Goal: Information Seeking & Learning: Learn about a topic

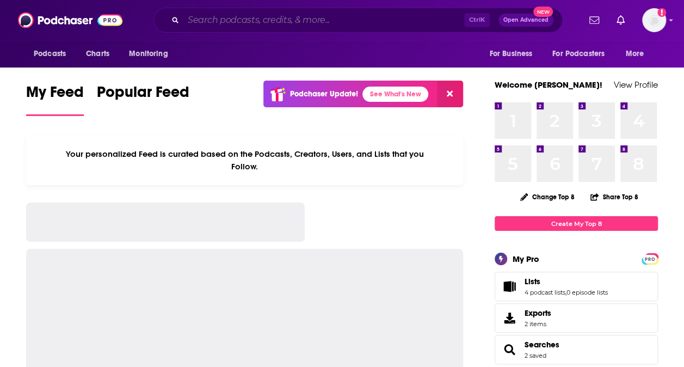
click at [313, 20] on input "Search podcasts, credits, & more..." at bounding box center [323, 19] width 281 height 17
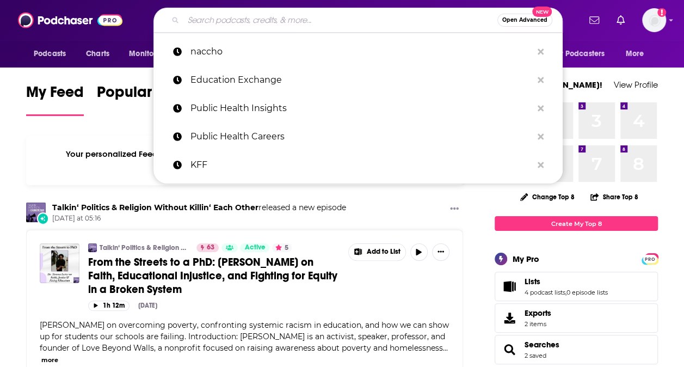
paste input "The Health Disparities Podcast"
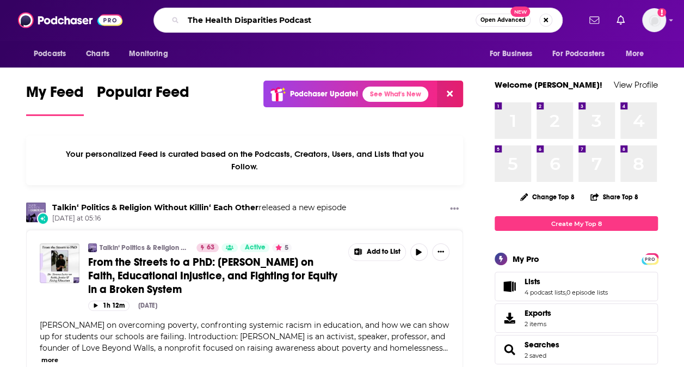
type input "The Health Disparities Podcast"
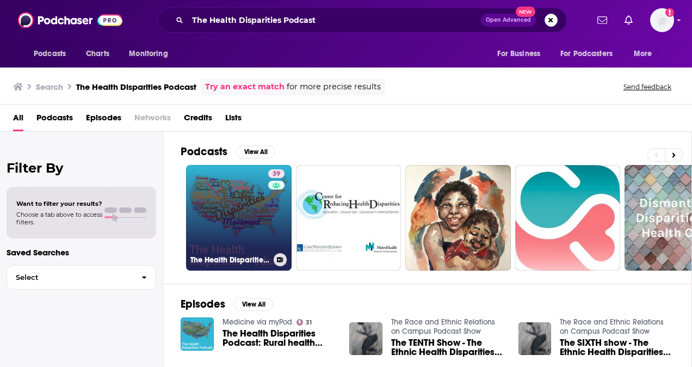
click at [247, 218] on link "39 The Health Disparities Podcast" at bounding box center [239, 218] width 106 height 106
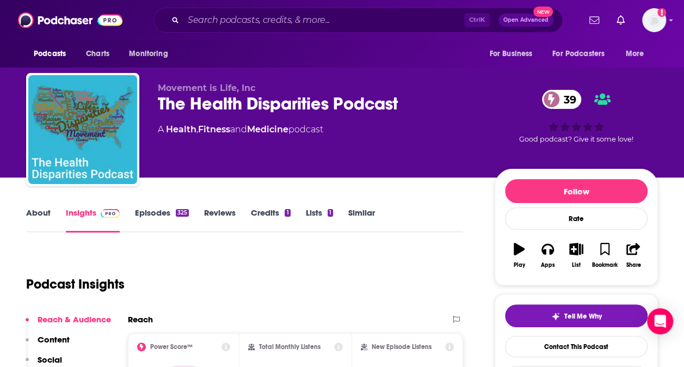
click at [36, 215] on link "About" at bounding box center [38, 219] width 24 height 25
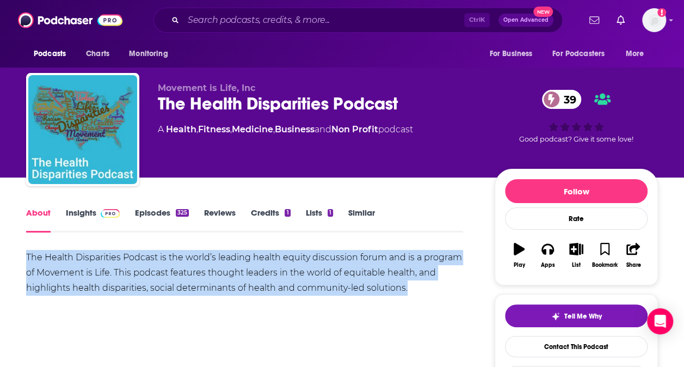
drag, startPoint x: 409, startPoint y: 284, endPoint x: 22, endPoint y: 249, distance: 388.8
copy div "The Health Disparities Podcast is the world’s leading health equity discussion …"
click at [398, 309] on div "The Health Disparities Podcast is the world’s leading health equity discussion …" at bounding box center [244, 288] width 437 height 76
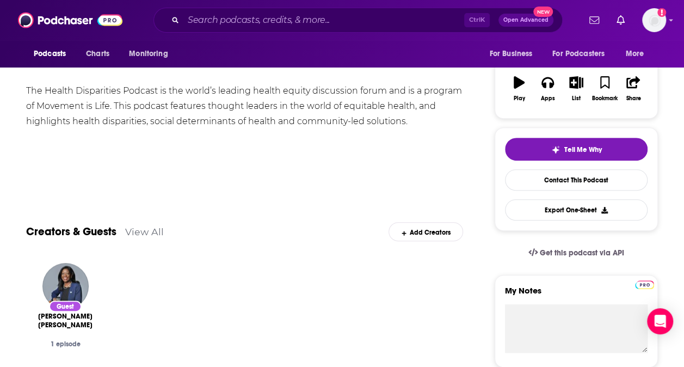
scroll to position [184, 0]
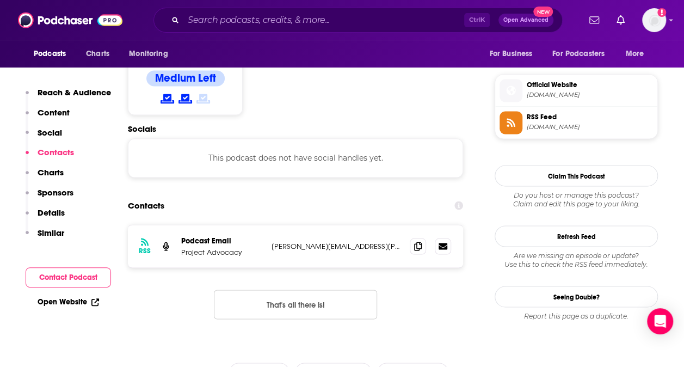
scroll to position [886, 0]
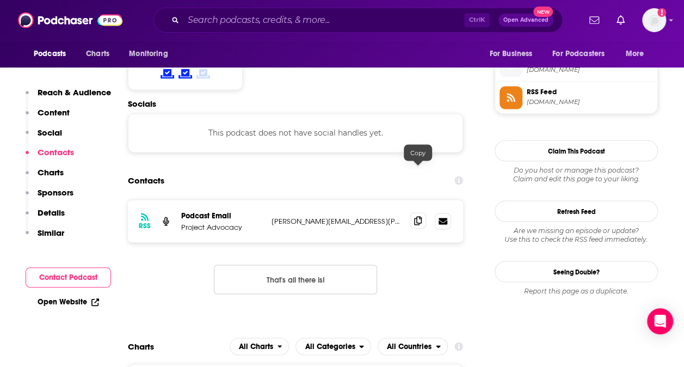
click at [419, 216] on icon at bounding box center [418, 220] width 8 height 9
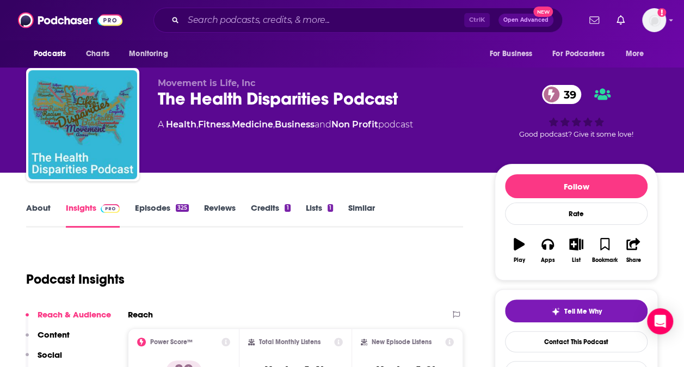
scroll to position [0, 0]
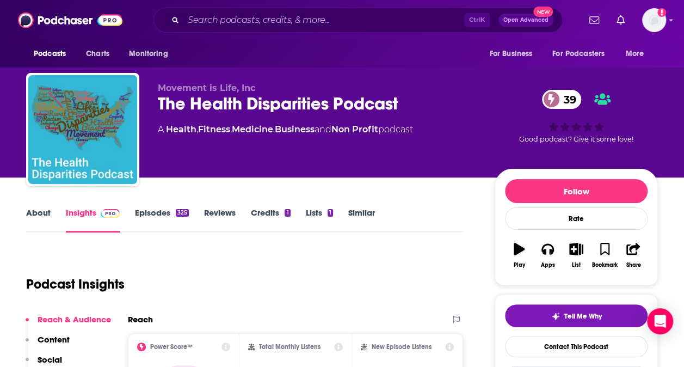
click at [42, 215] on link "About" at bounding box center [38, 219] width 24 height 25
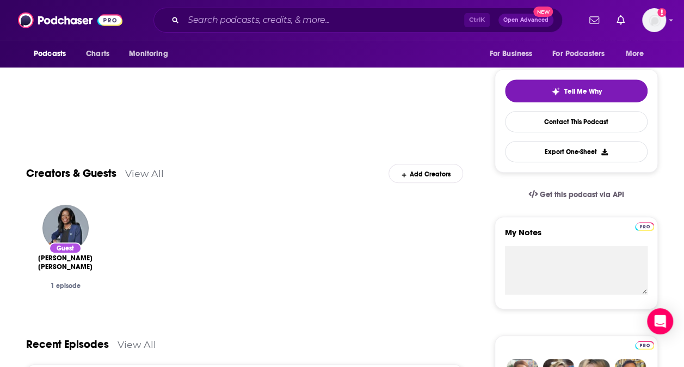
scroll to position [225, 0]
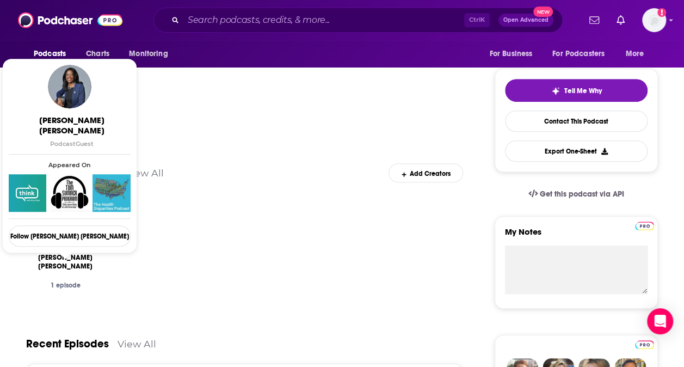
click at [65, 253] on span "[PERSON_NAME] [PERSON_NAME]" at bounding box center [65, 261] width 61 height 17
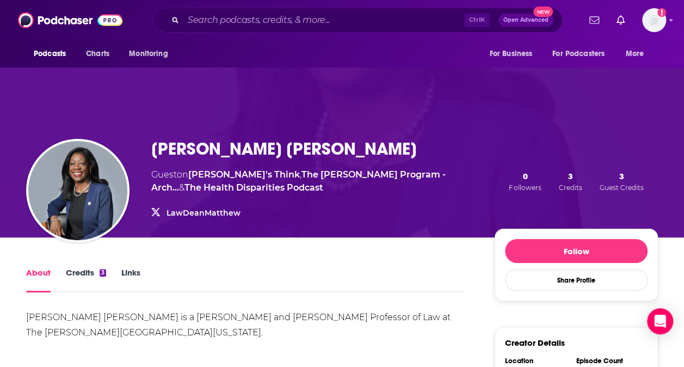
scroll to position [24, 0]
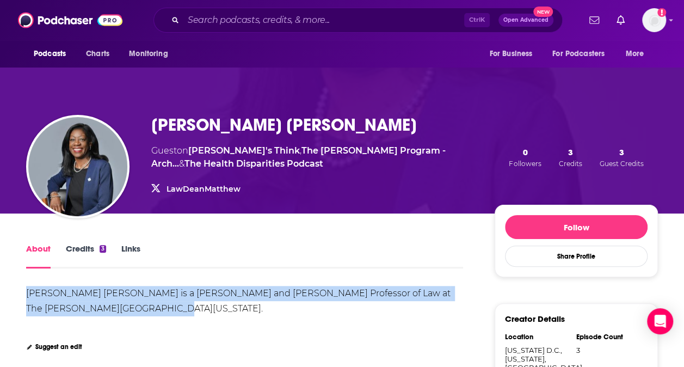
drag, startPoint x: 126, startPoint y: 310, endPoint x: 9, endPoint y: 293, distance: 118.8
copy div "[PERSON_NAME] [PERSON_NAME] is a [PERSON_NAME] and [PERSON_NAME] Professor of L…"
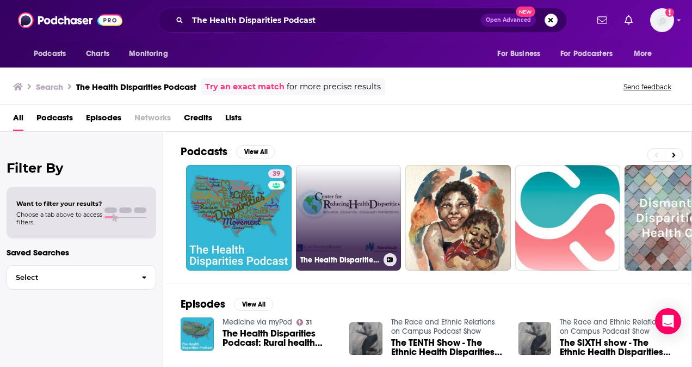
click at [365, 189] on link "The Health Disparities Blog Podcast" at bounding box center [349, 218] width 106 height 106
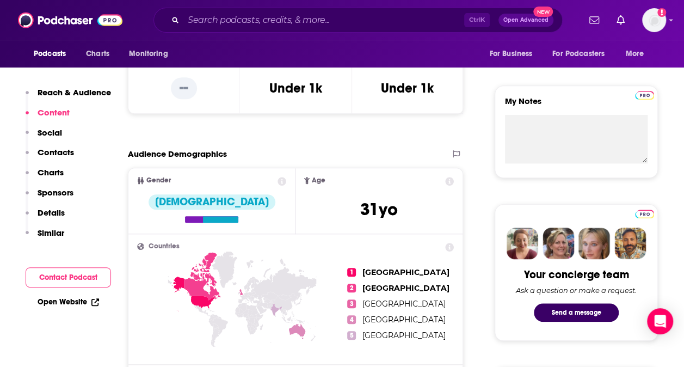
scroll to position [339, 0]
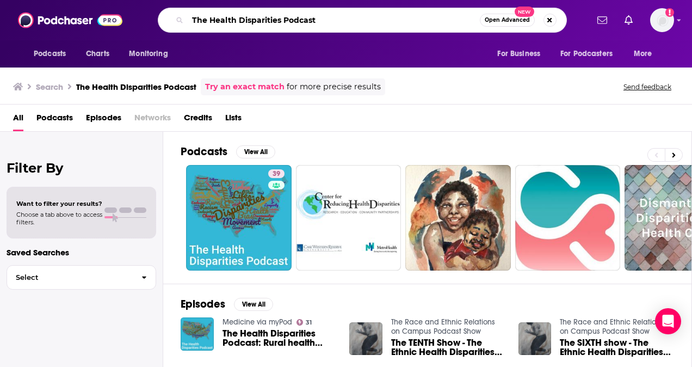
click at [318, 20] on input "The Health Disparities Podcast" at bounding box center [334, 19] width 292 height 17
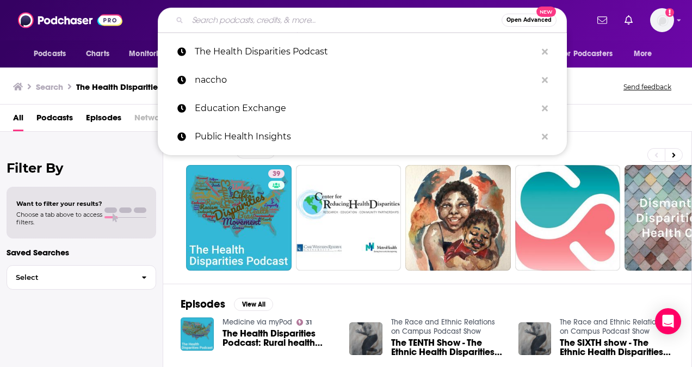
paste input "The 5 Freeway Podcast"
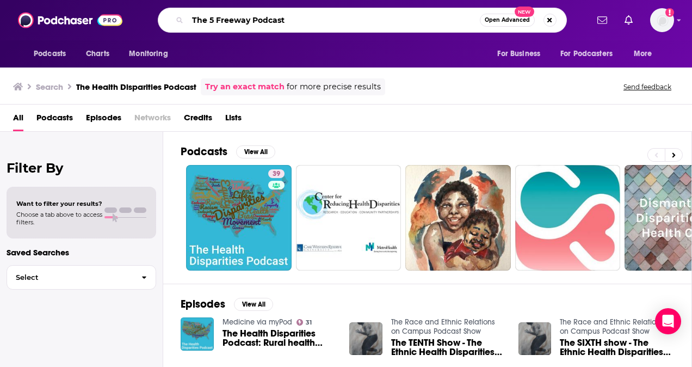
type input "The 5 Freeway Podcast"
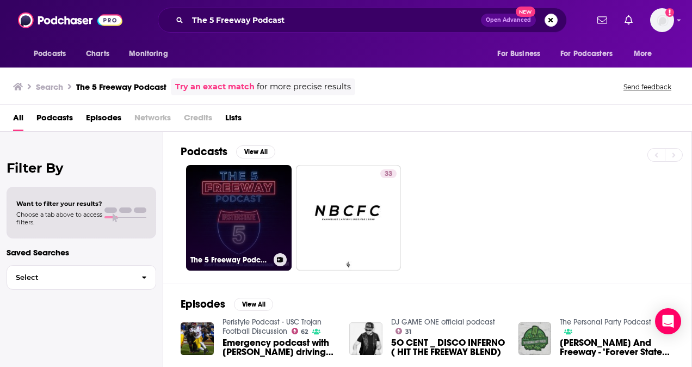
click at [252, 222] on link "The 5 Freeway Podcast" at bounding box center [239, 218] width 106 height 106
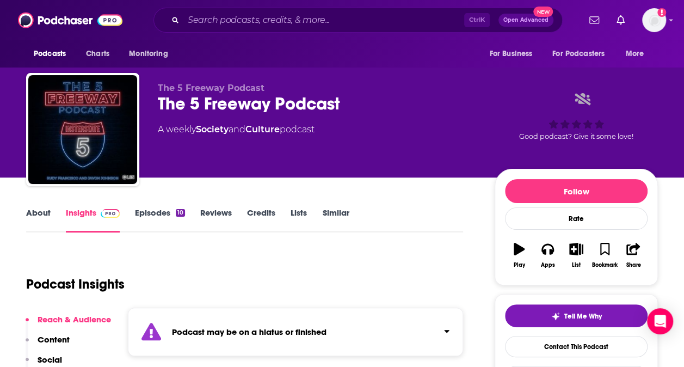
scroll to position [8, 0]
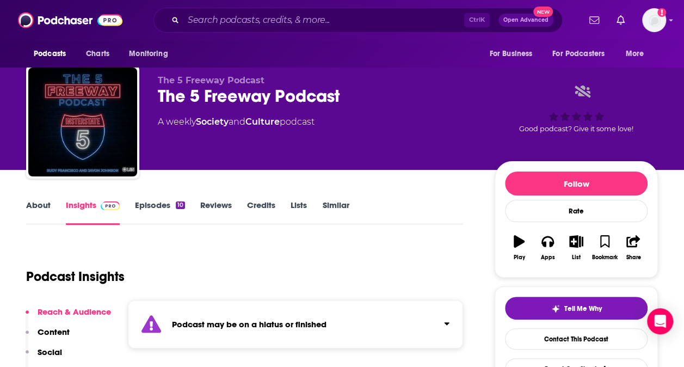
click at [45, 205] on link "About" at bounding box center [38, 212] width 24 height 25
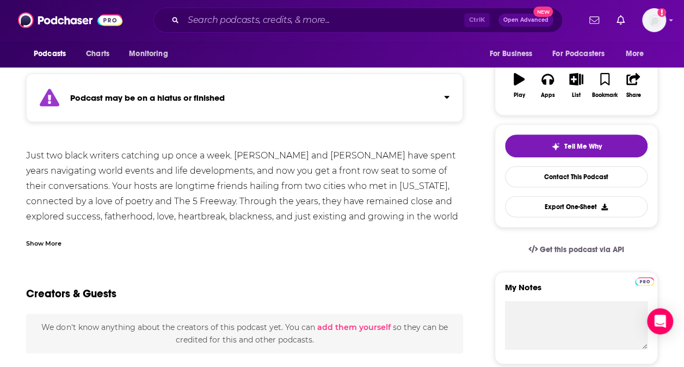
scroll to position [112, 0]
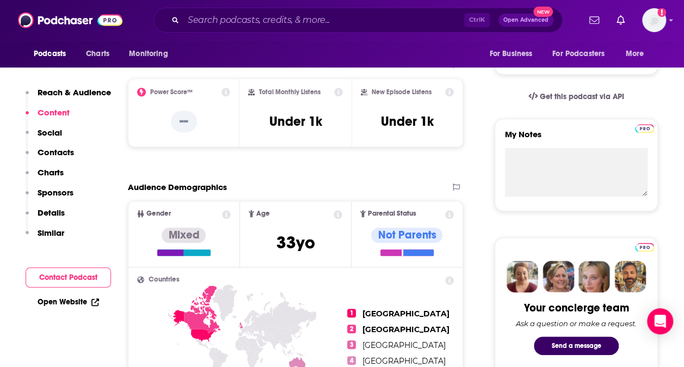
scroll to position [274, 0]
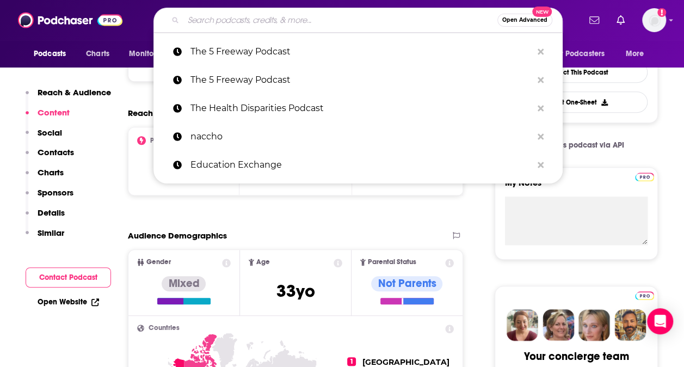
click at [233, 20] on input "Search podcasts, credits, & more..." at bounding box center [340, 19] width 314 height 17
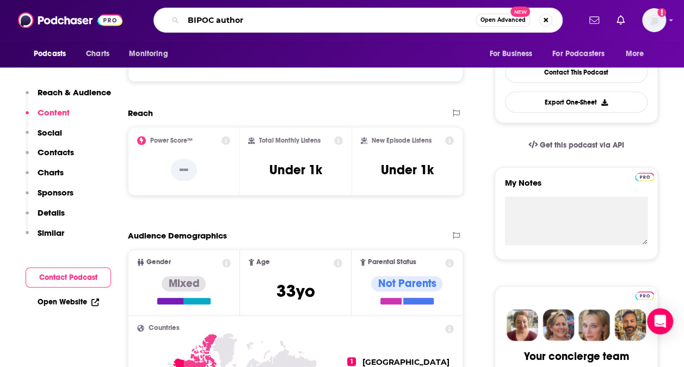
type input "BIPOC authors"
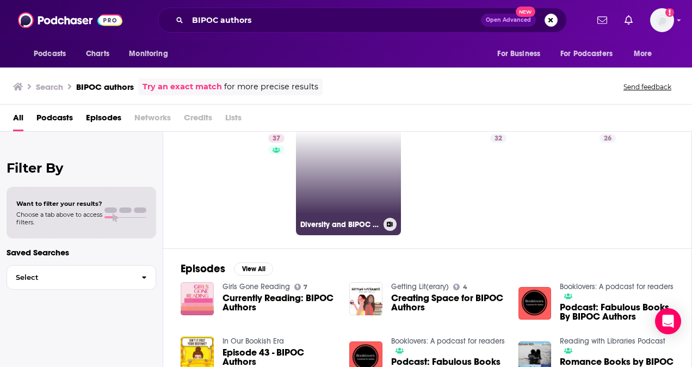
scroll to position [40, 0]
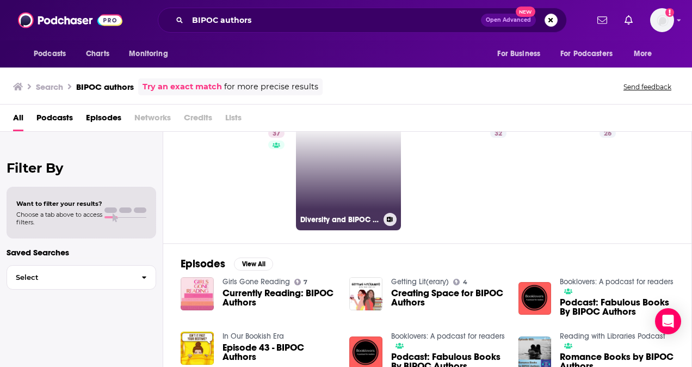
click at [325, 148] on link "Diversity and BIPOC Representation in Books" at bounding box center [349, 178] width 106 height 106
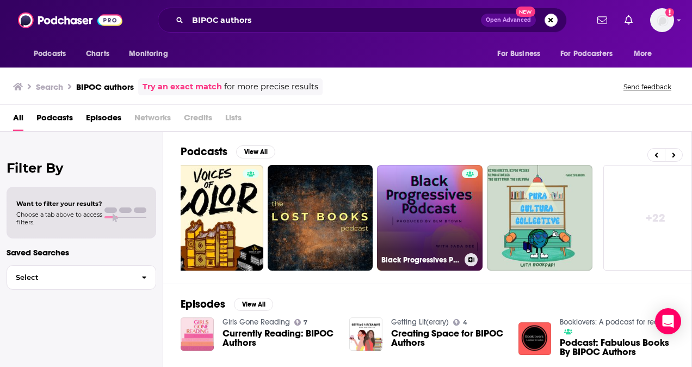
scroll to position [0, 467]
click at [414, 194] on link "Black Progressives Podcast" at bounding box center [429, 218] width 106 height 106
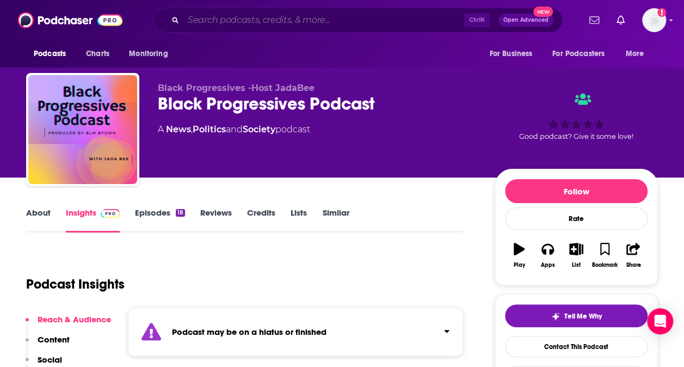
drag, startPoint x: 414, startPoint y: 194, endPoint x: 225, endPoint y: 17, distance: 259.4
click at [225, 17] on input "Search podcasts, credits, & more..." at bounding box center [323, 19] width 281 height 17
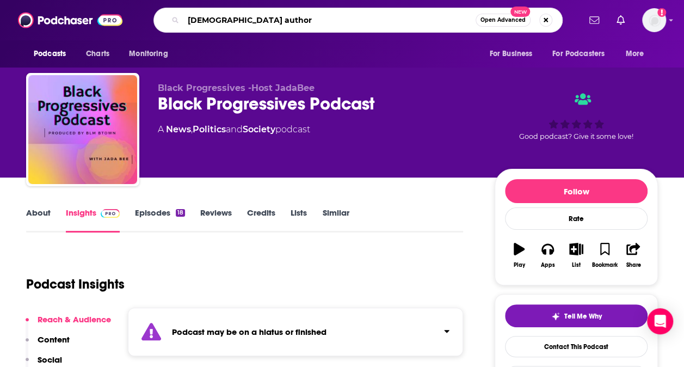
type input "black authors"
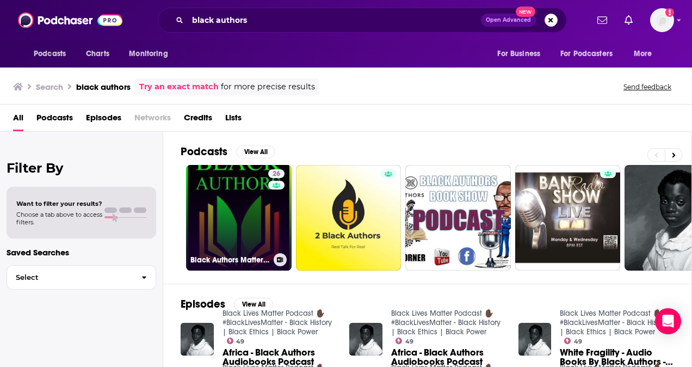
click at [219, 213] on link "26 Black Authors Matter TV" at bounding box center [239, 218] width 106 height 106
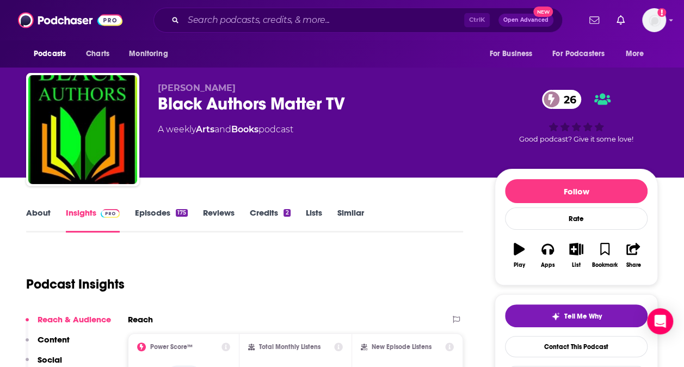
click at [29, 214] on link "About" at bounding box center [38, 219] width 24 height 25
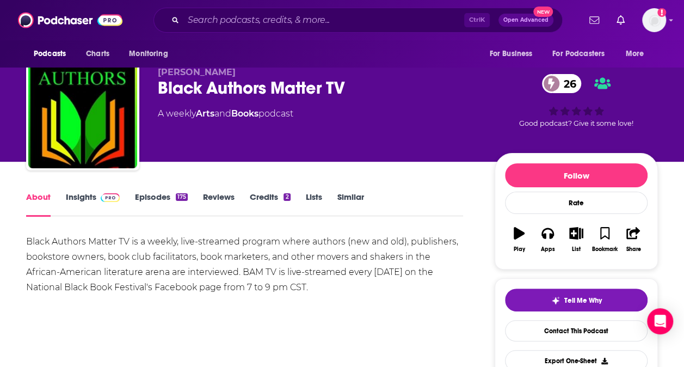
scroll to position [15, 0]
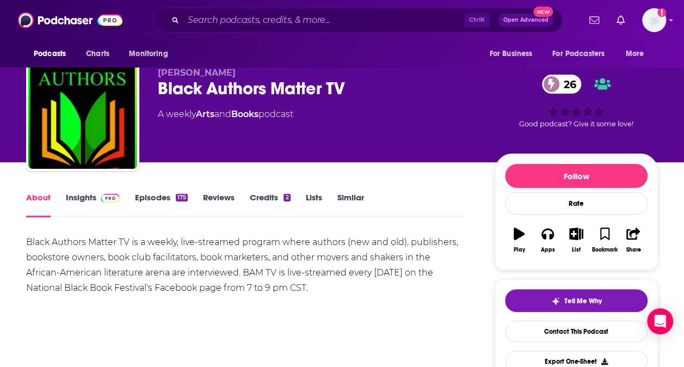
click at [40, 200] on link "About" at bounding box center [38, 204] width 24 height 25
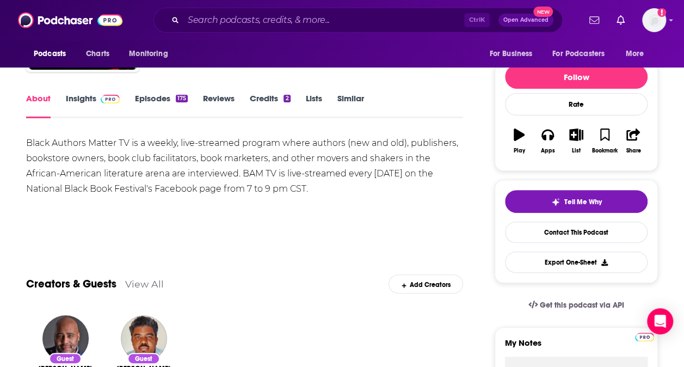
scroll to position [109, 0]
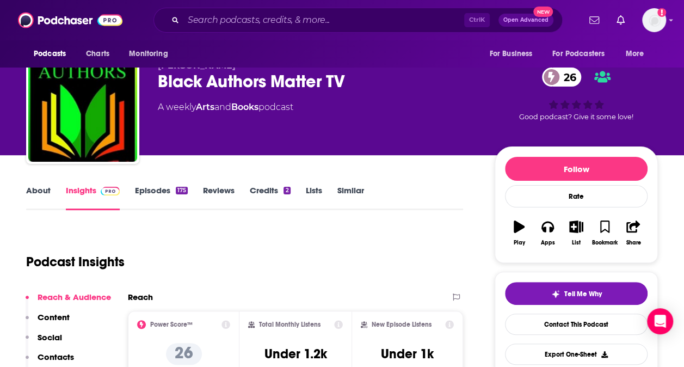
scroll to position [18, 0]
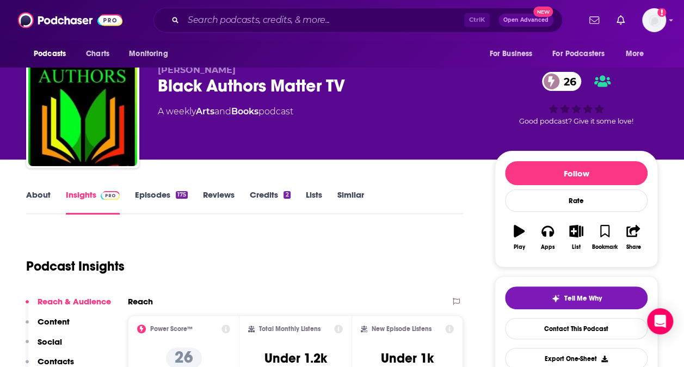
click at [36, 196] on link "About" at bounding box center [38, 201] width 24 height 25
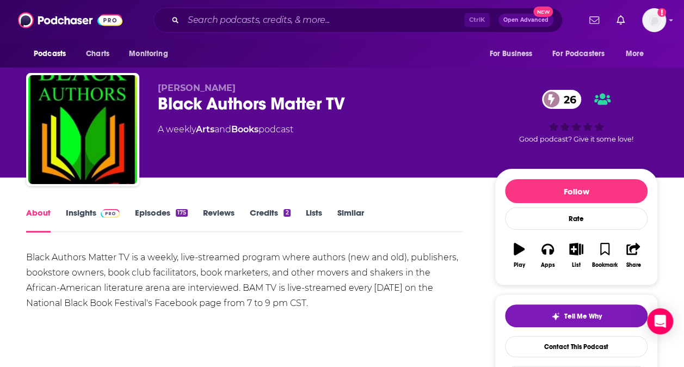
drag, startPoint x: 318, startPoint y: 300, endPoint x: 16, endPoint y: 263, distance: 303.6
copy div "Black Authors Matter TV is a weekly, live-streamed program where authors (new a…"
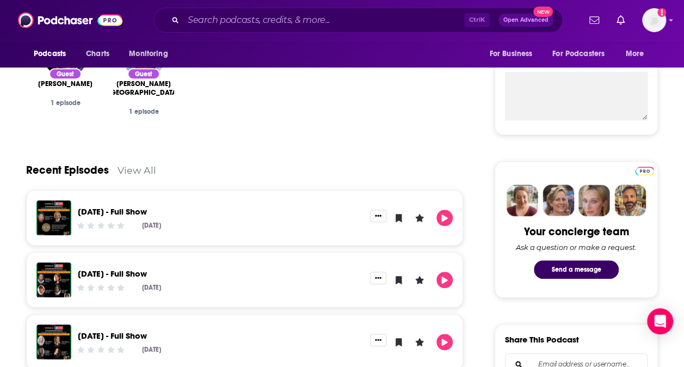
scroll to position [332, 0]
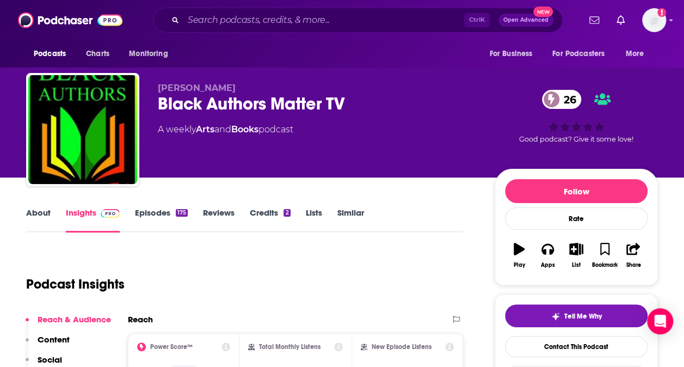
scroll to position [3, 0]
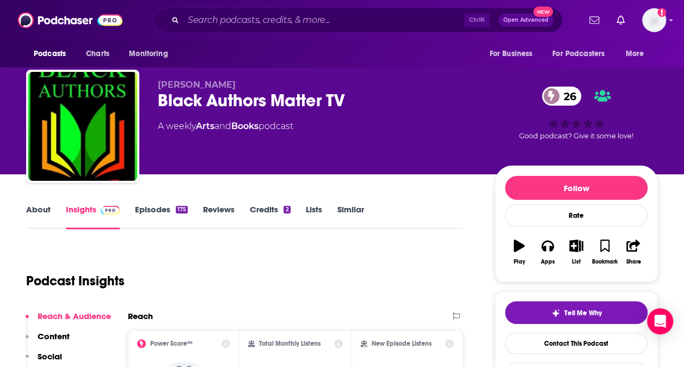
click at [28, 207] on link "About" at bounding box center [38, 216] width 24 height 25
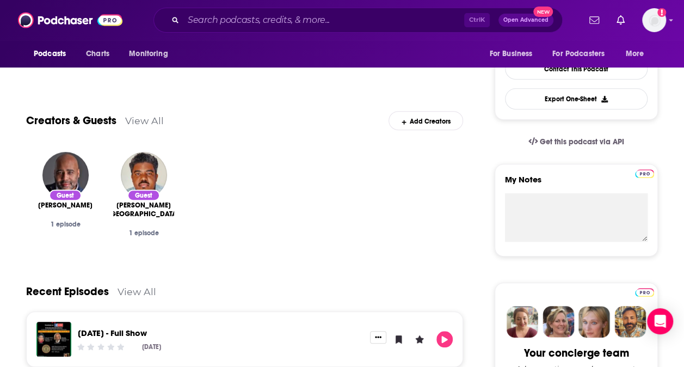
scroll to position [278, 0]
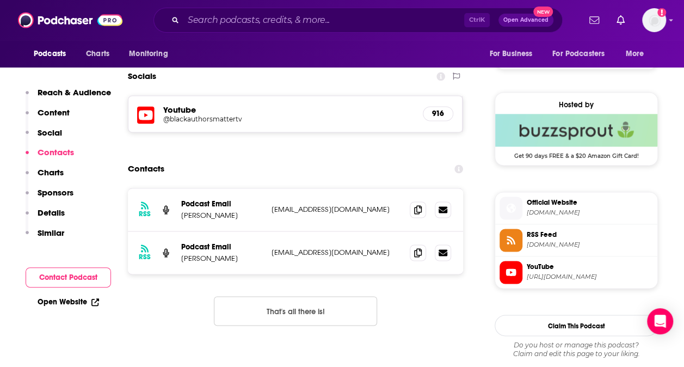
scroll to position [749, 0]
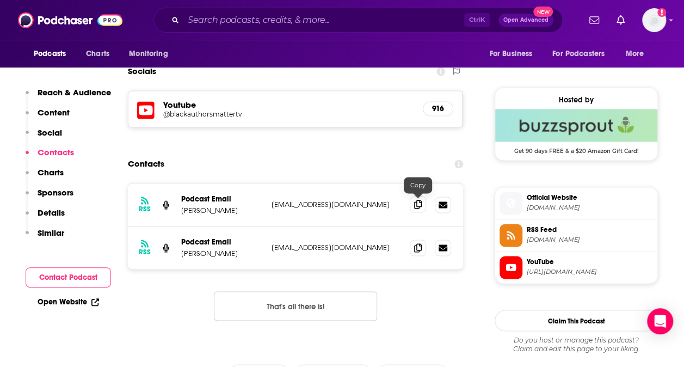
click at [416, 203] on icon at bounding box center [418, 204] width 8 height 9
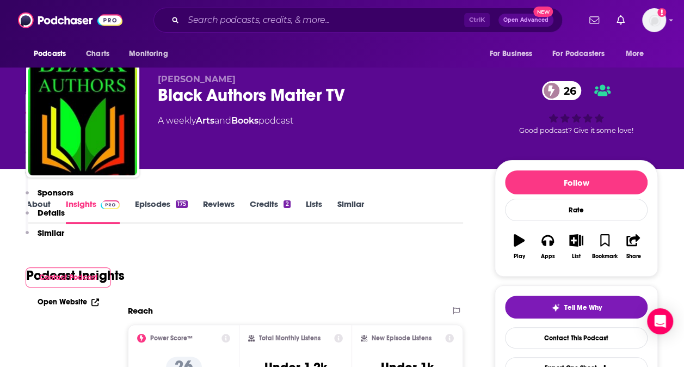
scroll to position [0, 0]
